Goal: Task Accomplishment & Management: Manage account settings

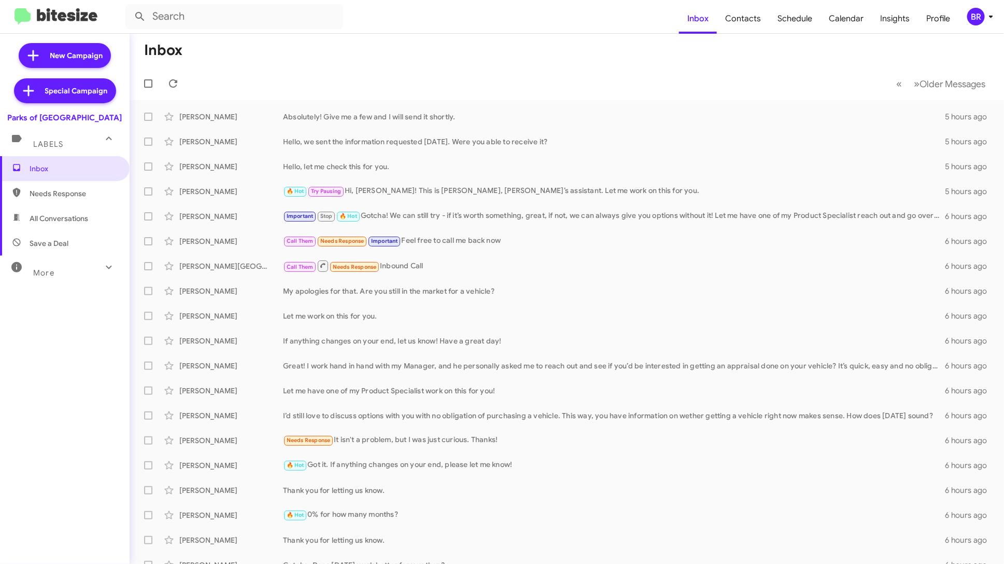
click at [53, 272] on span "More" at bounding box center [43, 272] width 21 height 9
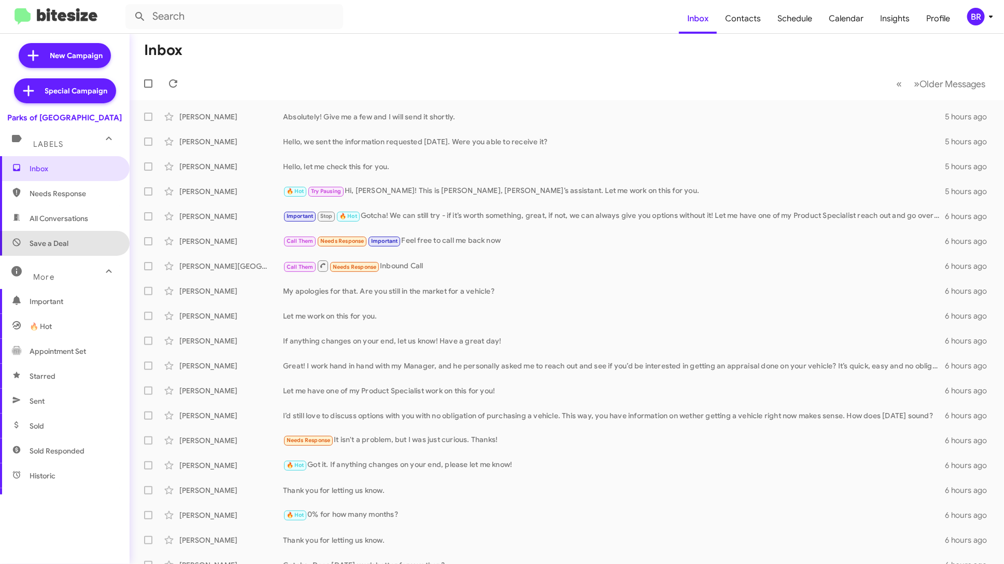
click at [65, 241] on span "Save a Deal" at bounding box center [49, 243] width 39 height 10
type input "in:not-interested"
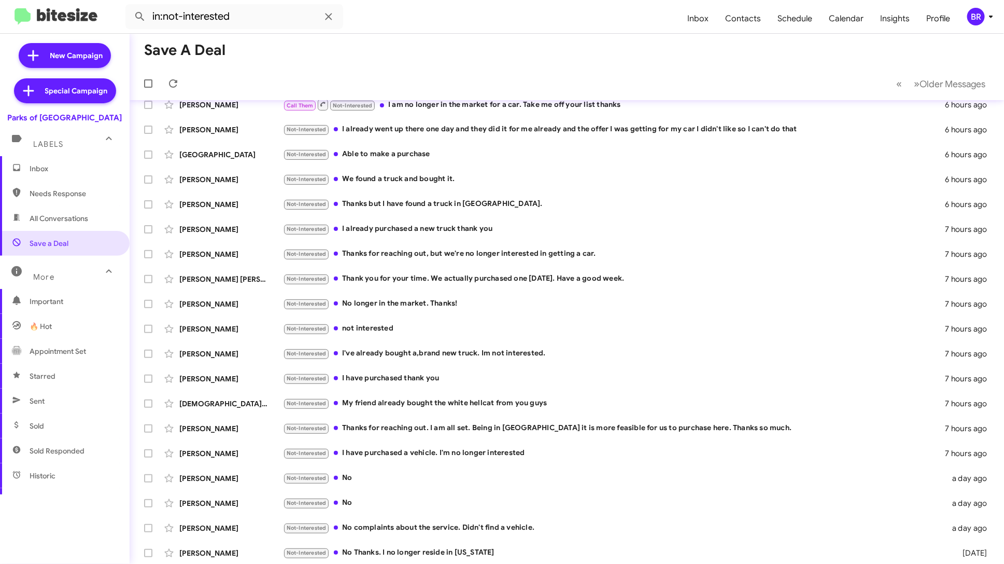
scroll to position [38, 0]
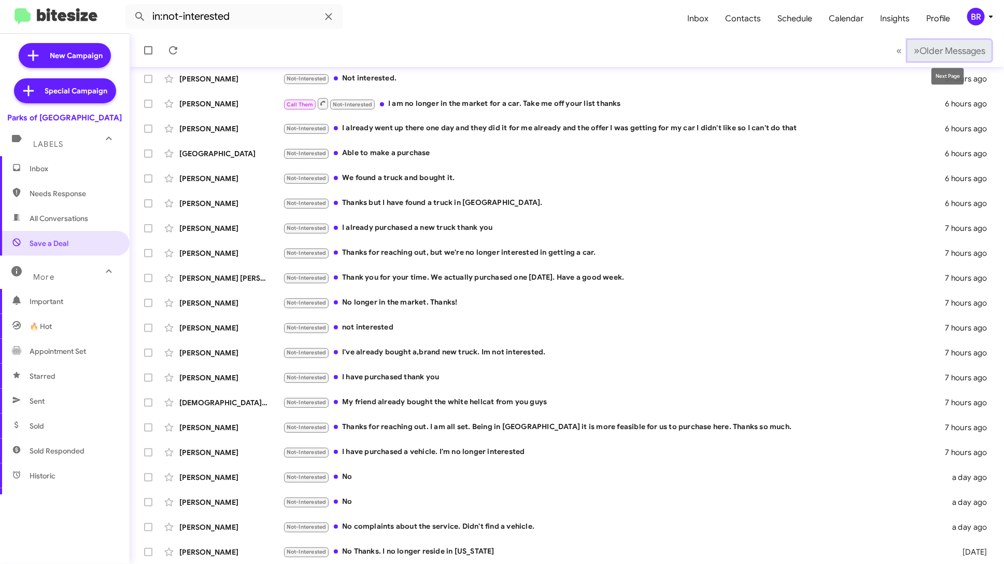
click at [946, 54] on span "Older Messages" at bounding box center [953, 50] width 66 height 11
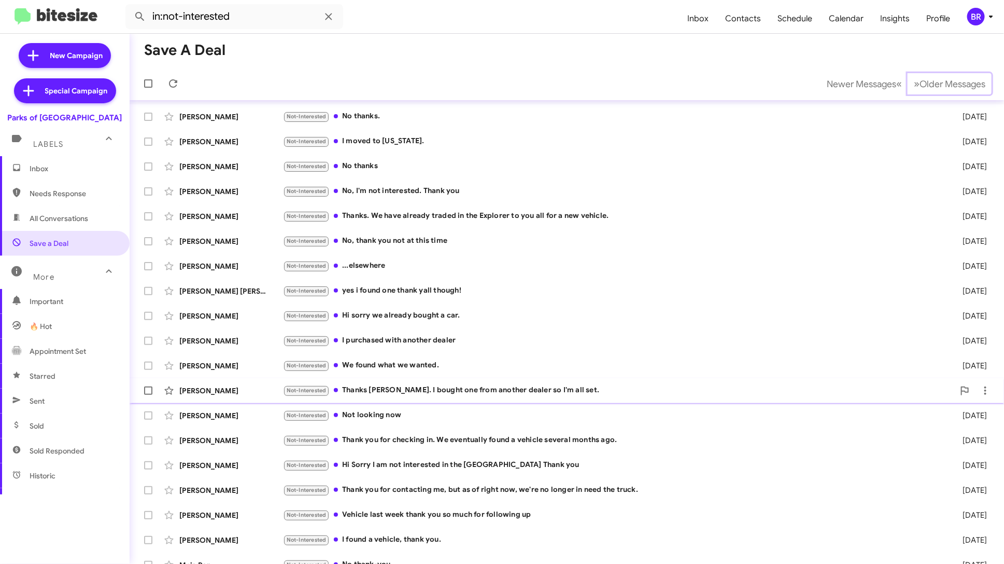
scroll to position [38, 0]
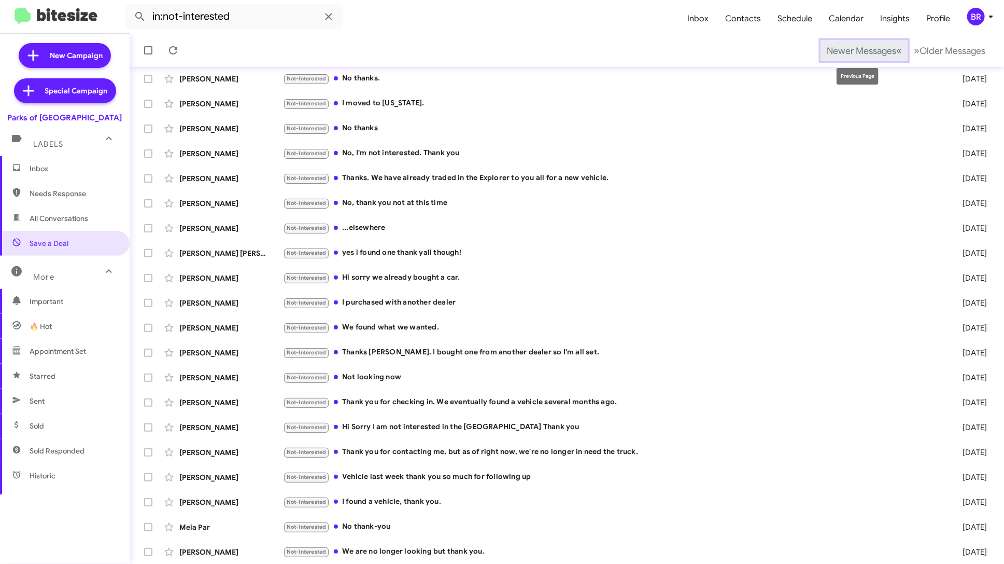
click at [866, 50] on span "Newer Messages" at bounding box center [861, 50] width 69 height 11
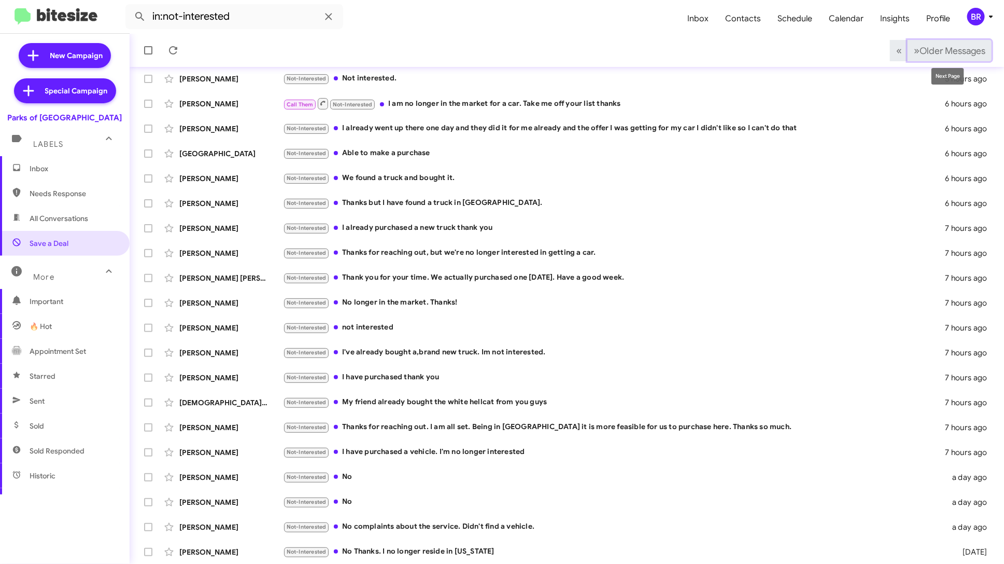
click at [952, 51] on span "Older Messages" at bounding box center [953, 50] width 66 height 11
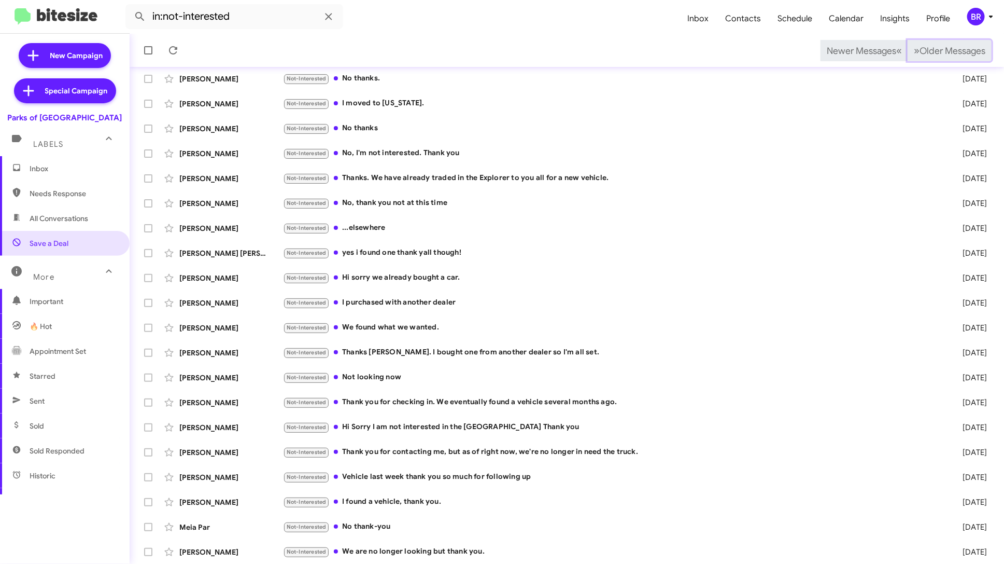
click at [952, 51] on span "Older Messages" at bounding box center [953, 50] width 66 height 11
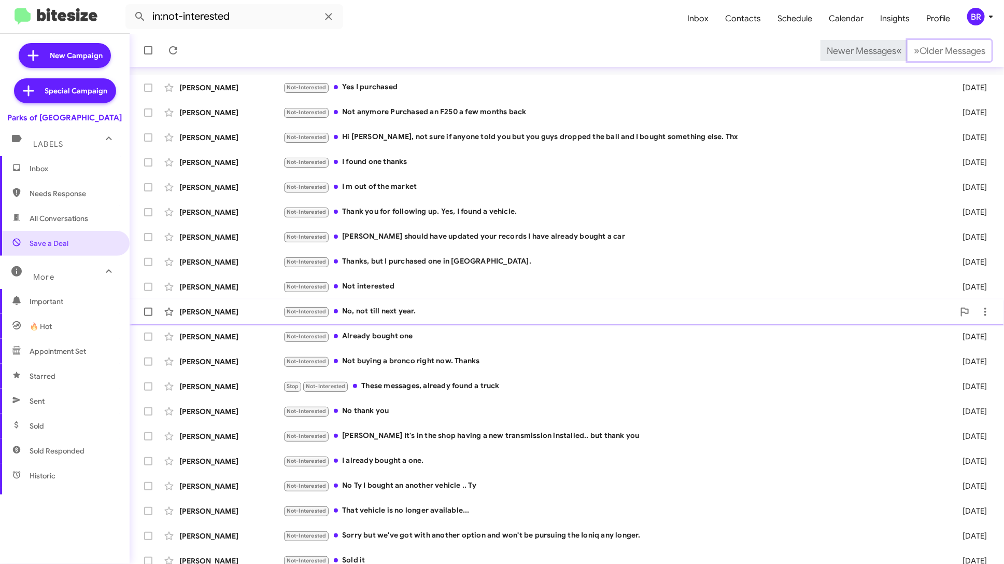
scroll to position [38, 0]
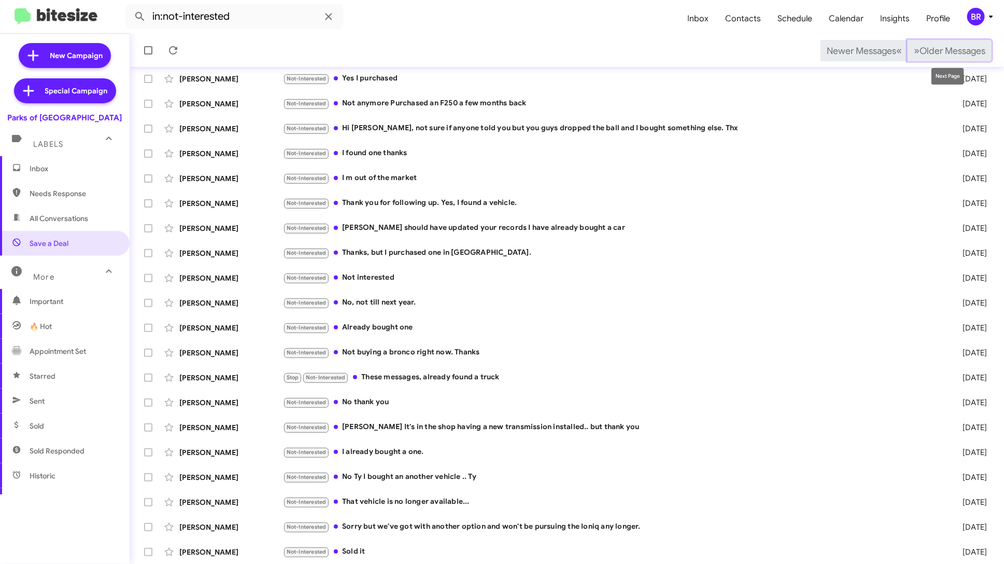
click at [939, 44] on button "» Next Older Messages" at bounding box center [950, 50] width 84 height 21
